Goal: Use online tool/utility: Utilize a website feature to perform a specific function

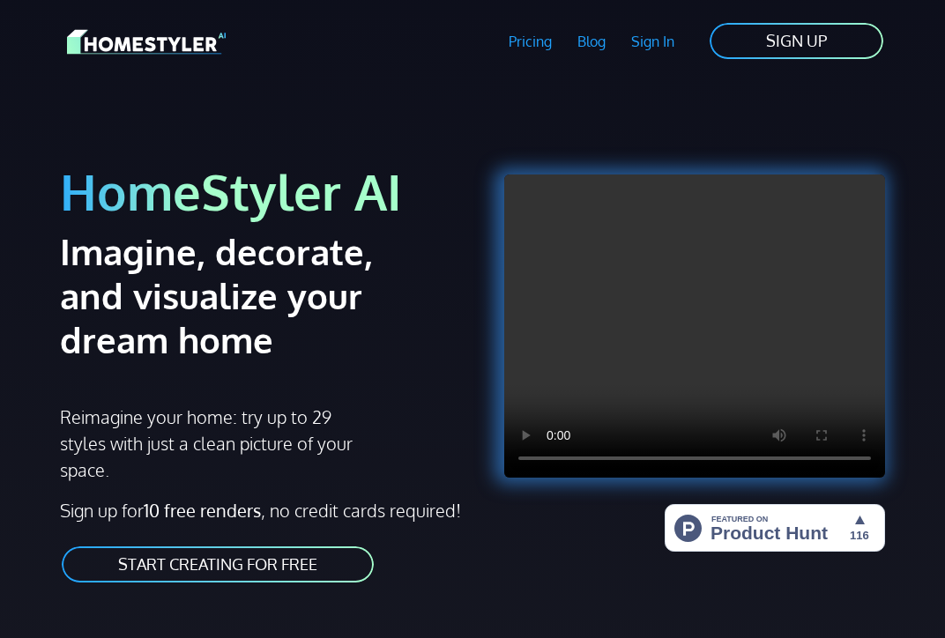
click at [173, 556] on link "START CREATING FOR FREE" at bounding box center [217, 565] width 315 height 40
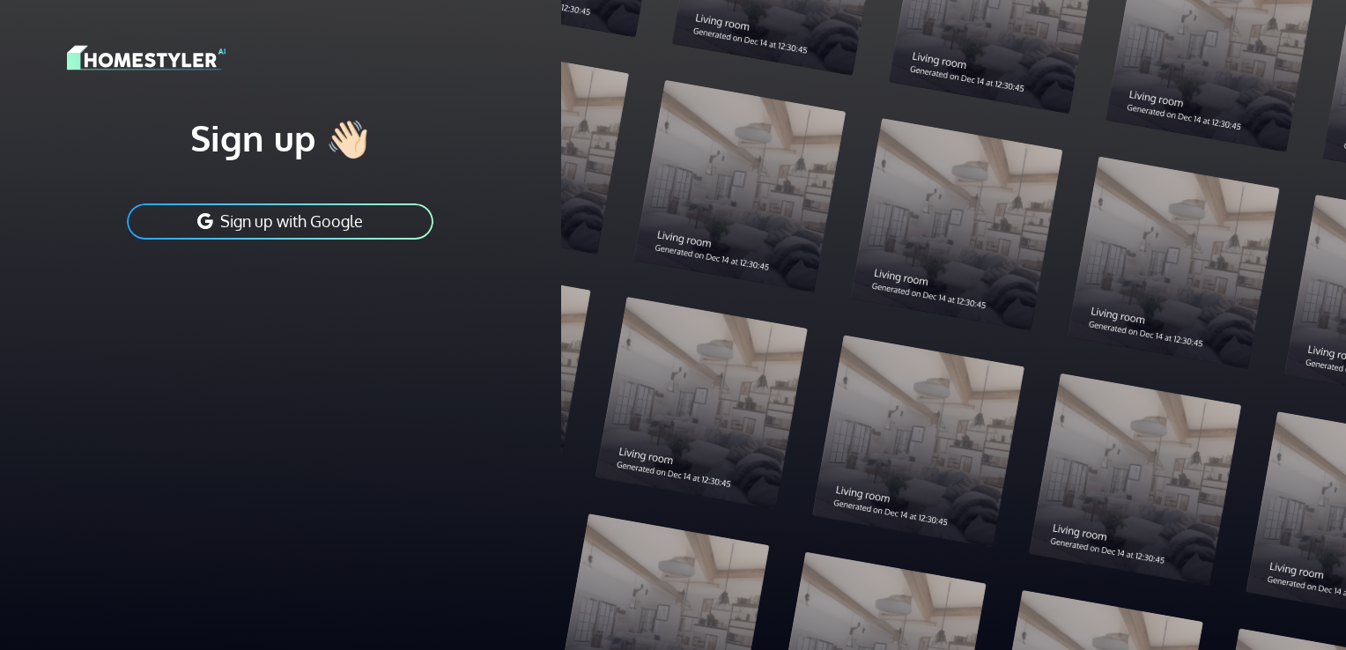
click at [328, 211] on button "Sign up with Google" at bounding box center [280, 222] width 310 height 40
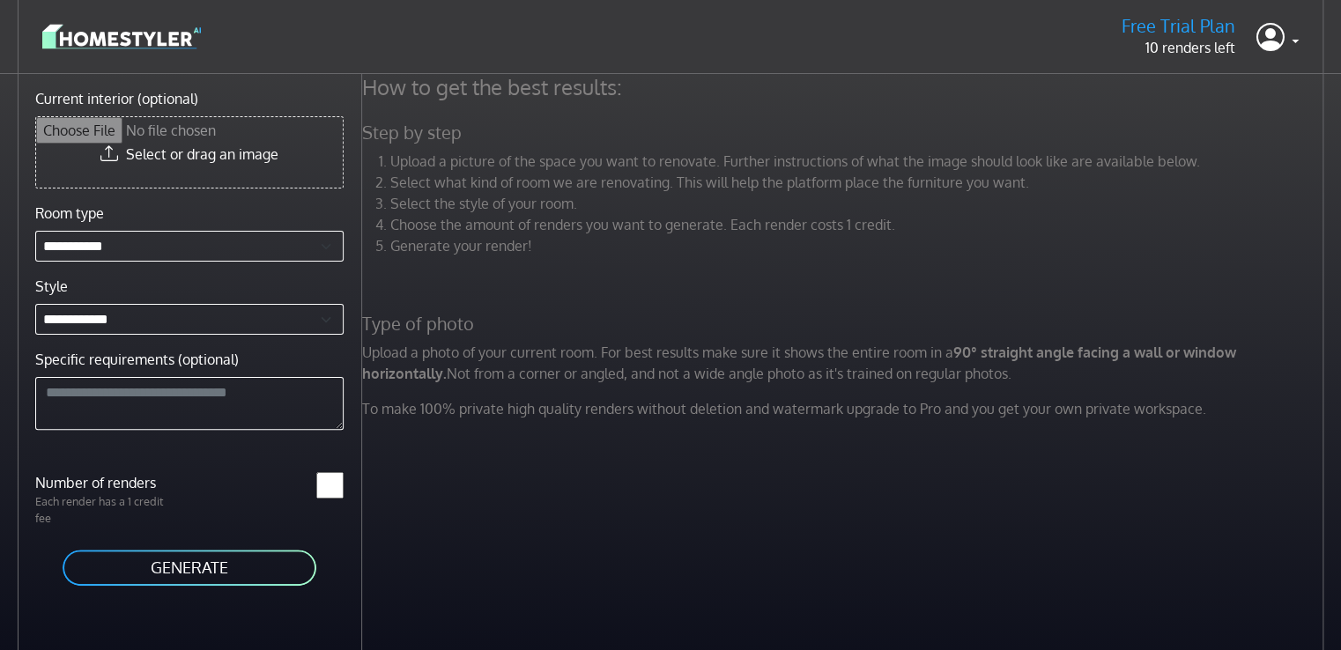
click at [184, 153] on input "Current interior (optional)" at bounding box center [189, 152] width 307 height 70
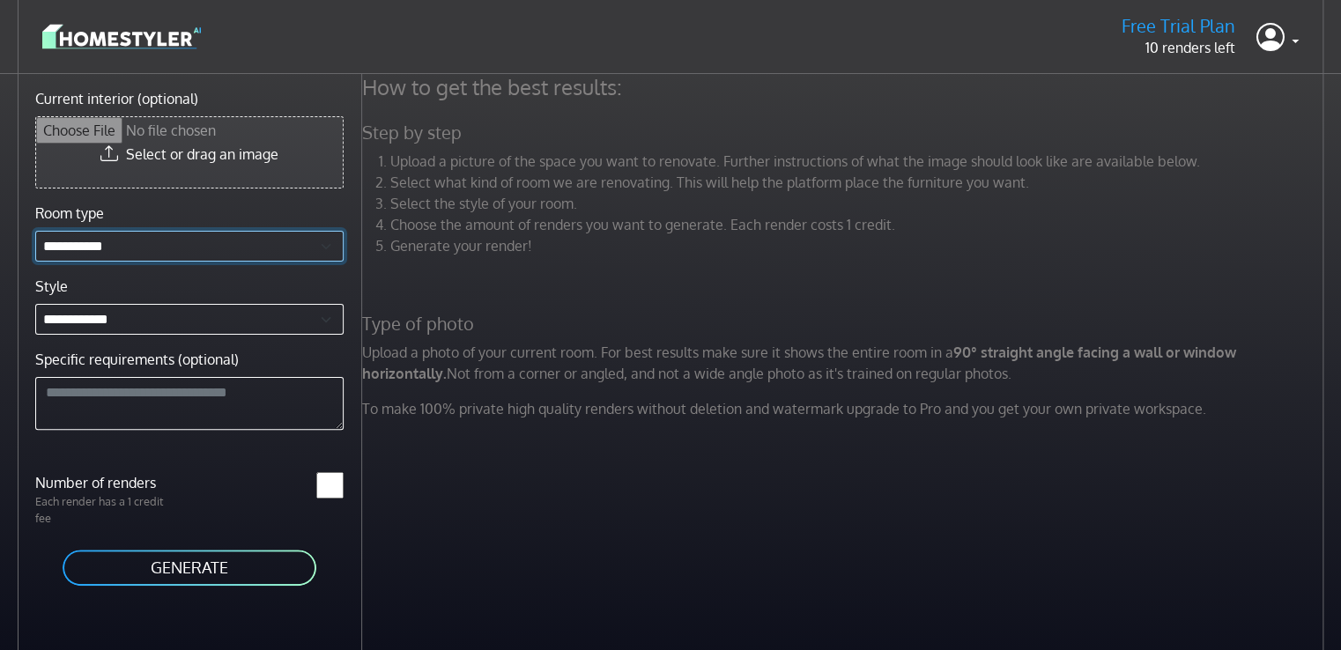
click at [211, 247] on select "**********" at bounding box center [189, 246] width 308 height 31
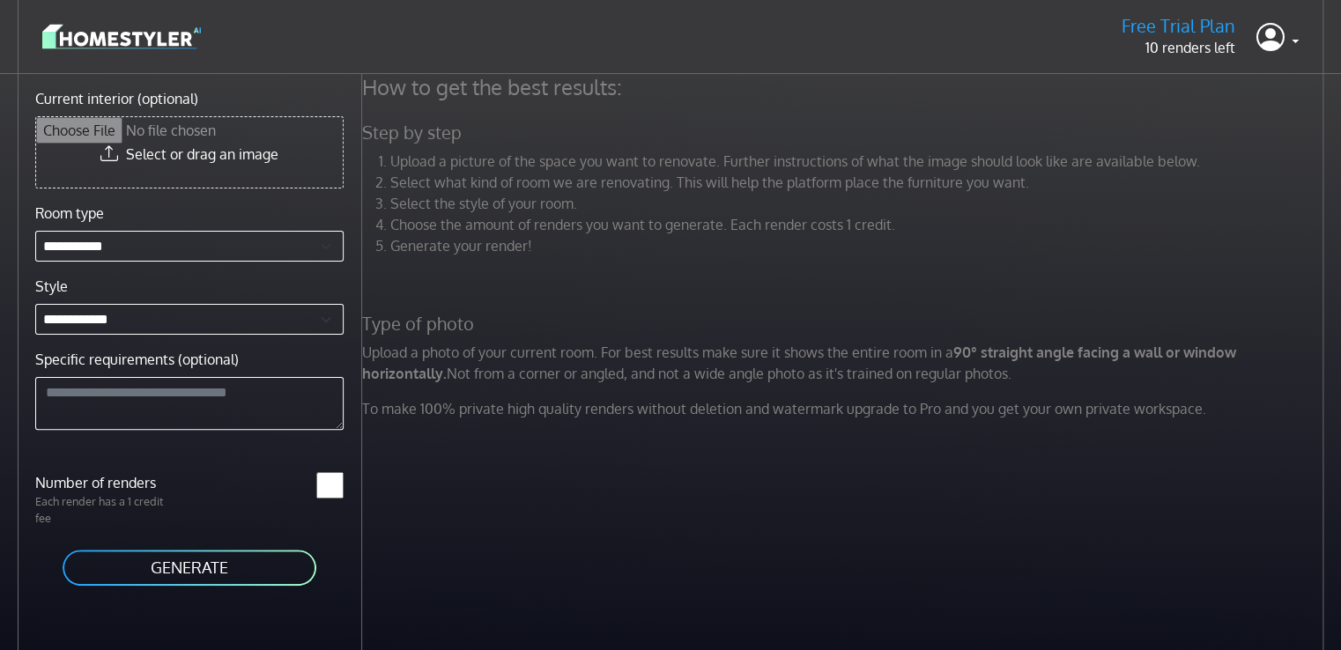
click at [560, 451] on div "How to get the best results: Step by step Upload a picture of the space you wan…" at bounding box center [851, 399] width 979 height 650
click at [1048, 285] on div "How to get the best results: Step by step Upload a picture of the space you wan…" at bounding box center [845, 254] width 987 height 360
